Goal: Information Seeking & Learning: Learn about a topic

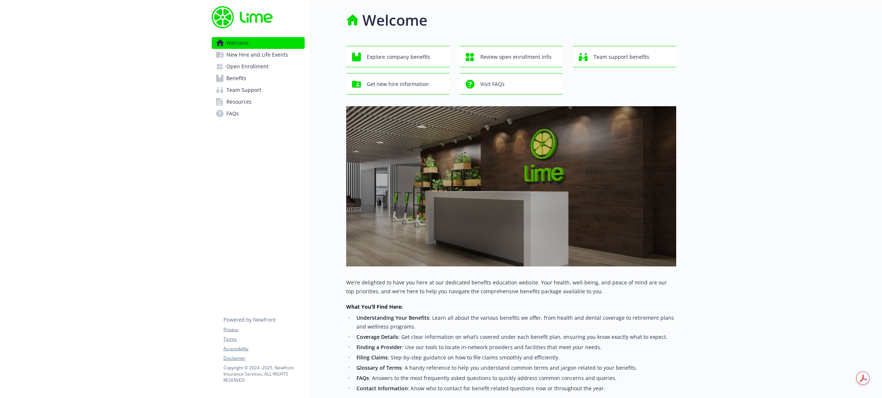
click at [234, 77] on span "Benefits" at bounding box center [236, 78] width 20 height 12
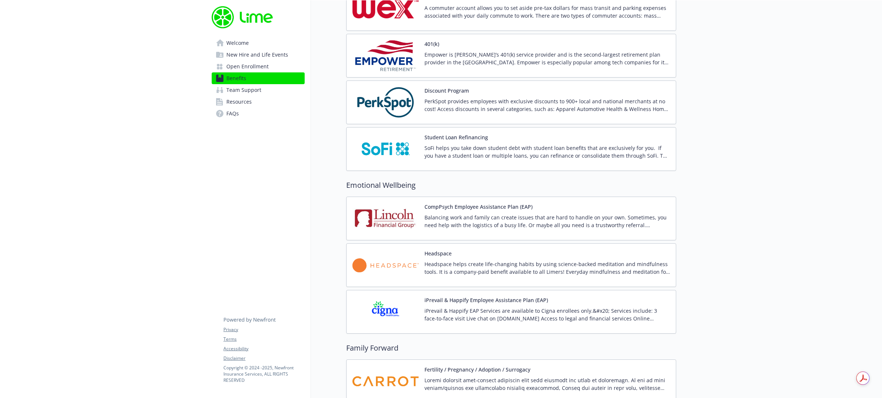
scroll to position [1236, 0]
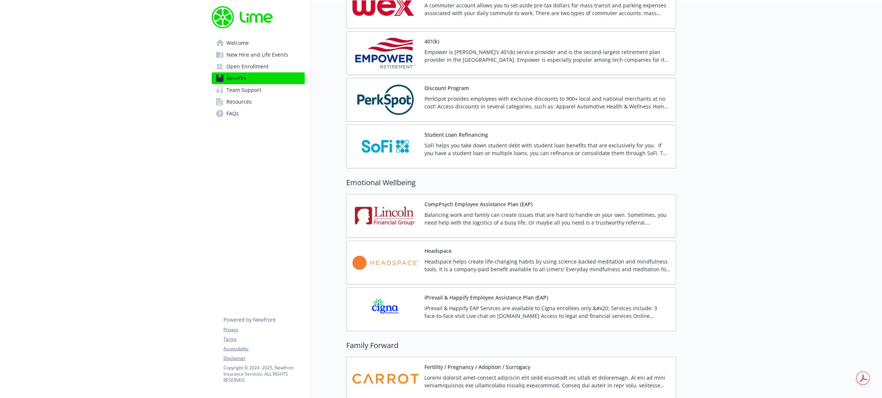
click at [518, 223] on p "Balancing work and family can create issues that are hard to handle on your own…" at bounding box center [546, 218] width 245 height 15
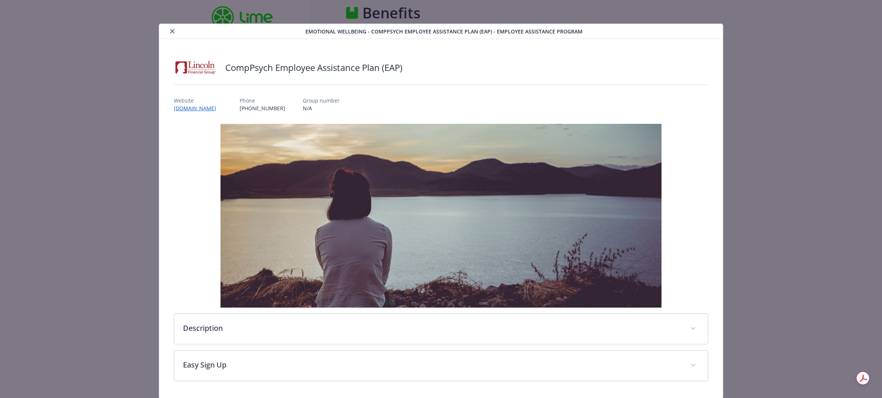
scroll to position [1236, 0]
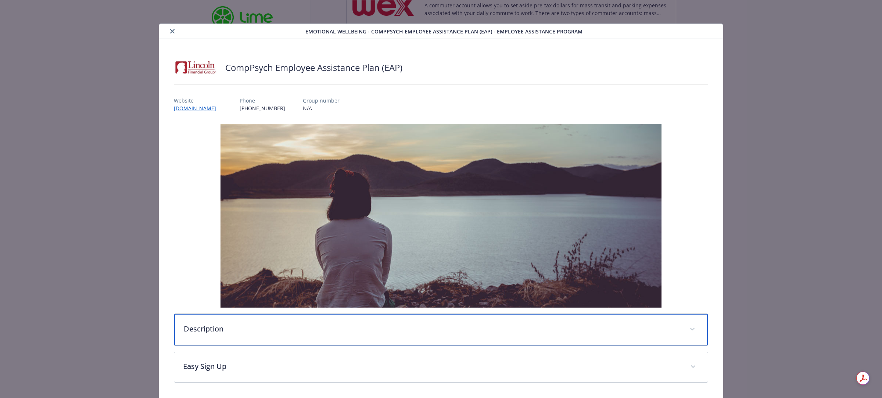
click at [219, 327] on p "Description" at bounding box center [432, 328] width 497 height 11
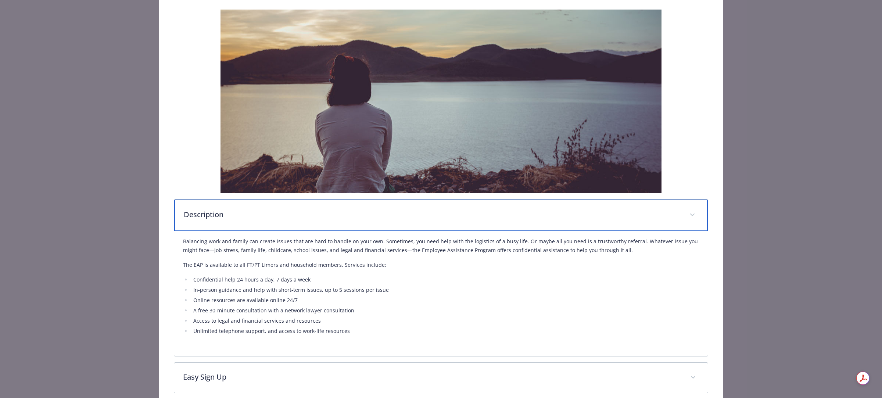
scroll to position [0, 0]
